Goal: Find specific page/section: Find specific page/section

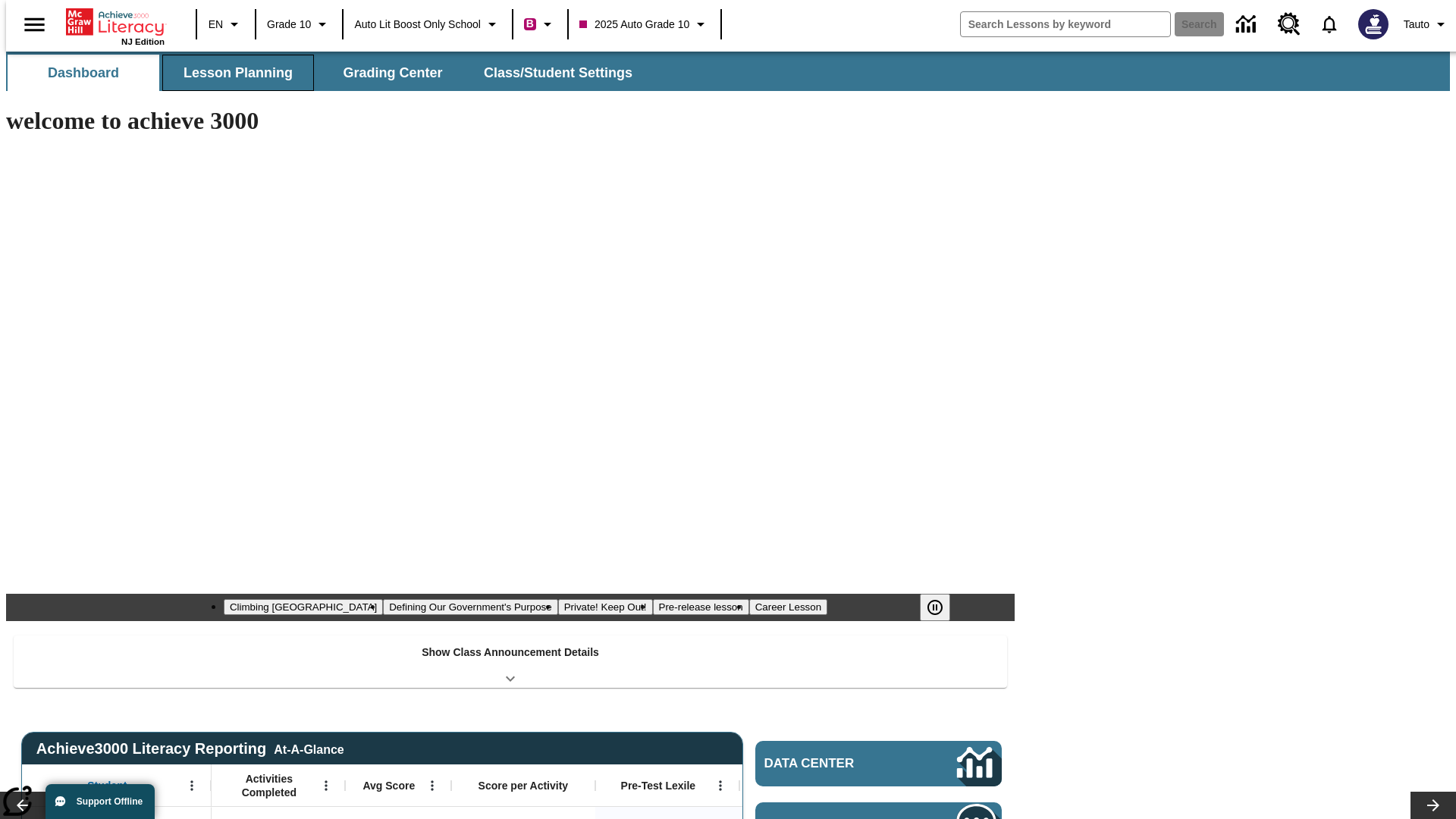
click at [232, 72] on span "Lesson Planning" at bounding box center [238, 73] width 109 height 18
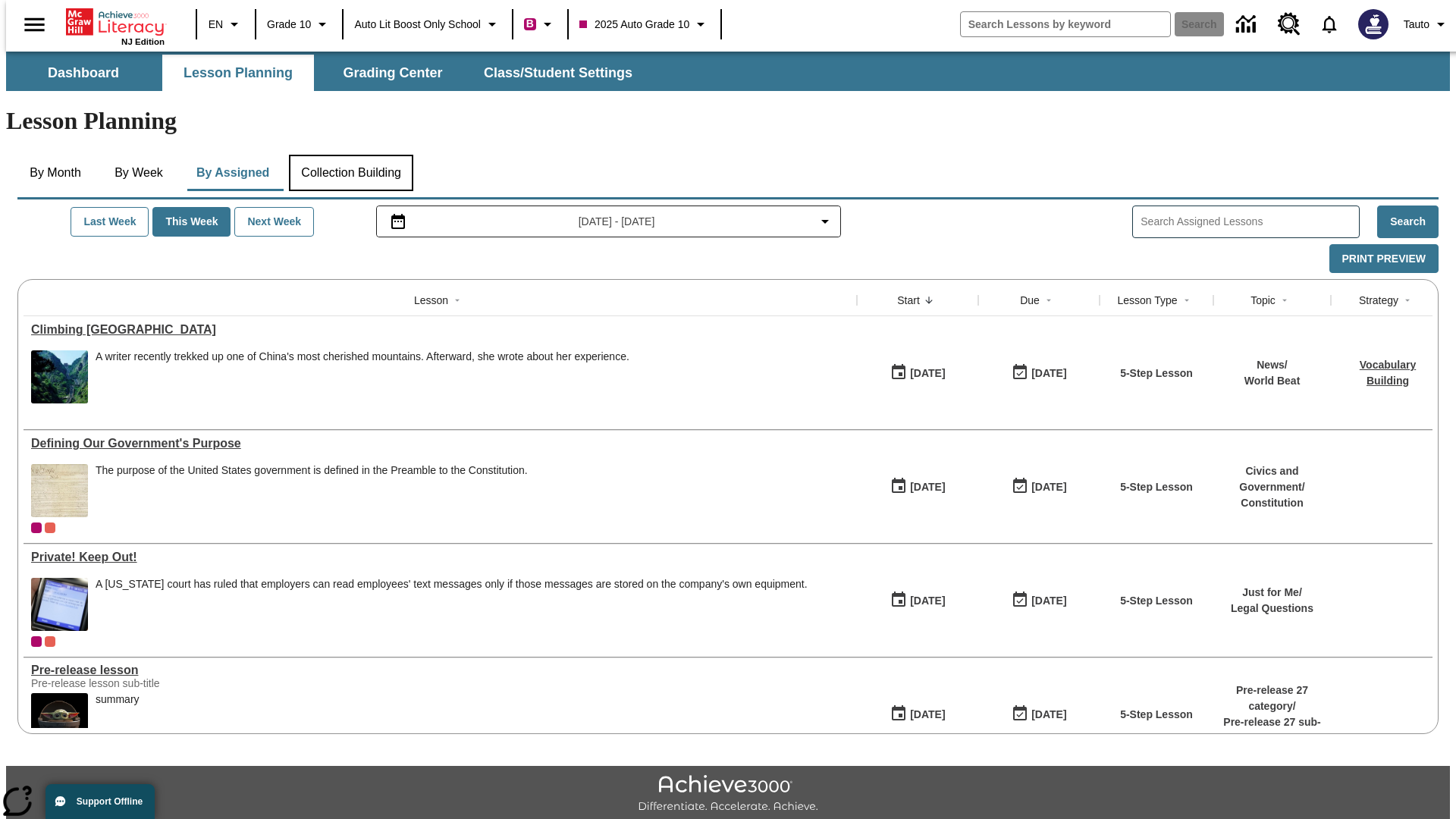
click at [350, 155] on button "Collection Building" at bounding box center [350, 173] width 124 height 37
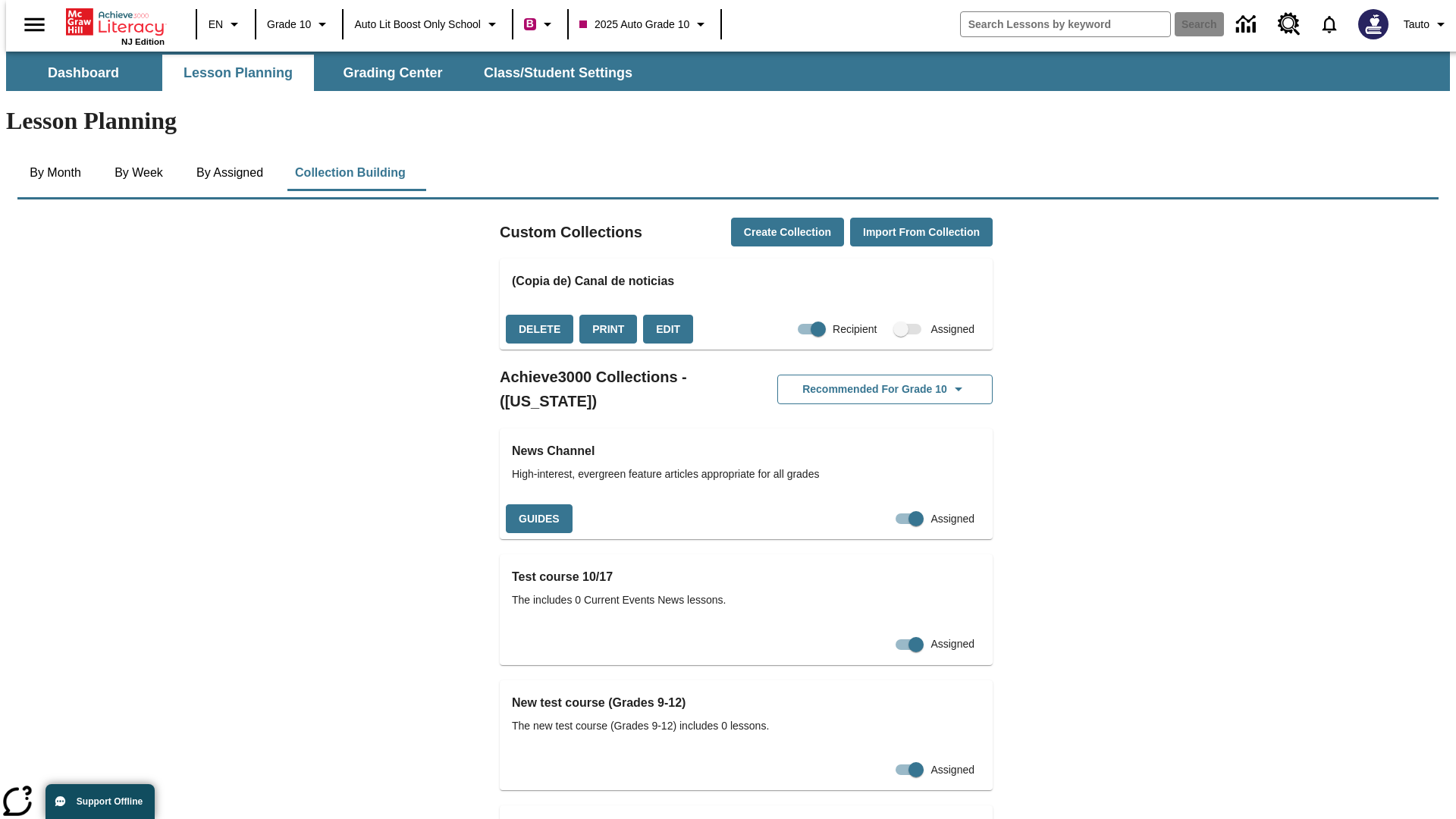
checkbox input "true"
